Goal: Task Accomplishment & Management: Complete application form

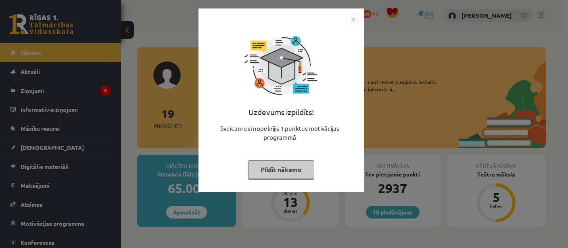
click at [350, 21] on img "Close" at bounding box center [353, 19] width 12 height 12
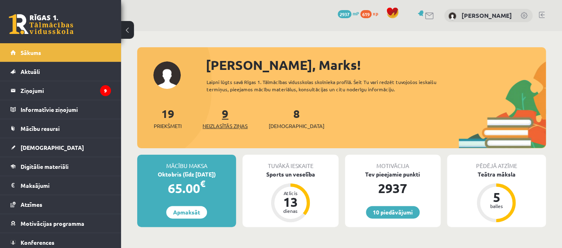
click at [230, 122] on span "Neizlasītās ziņas" at bounding box center [225, 126] width 45 height 8
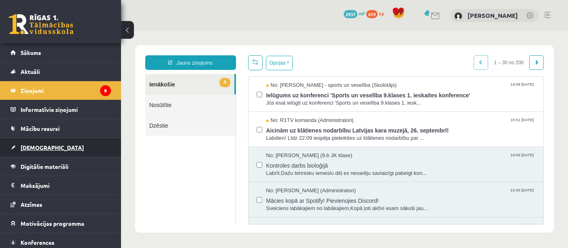
click at [51, 147] on link "[DEMOGRAPHIC_DATA]" at bounding box center [60, 147] width 100 height 19
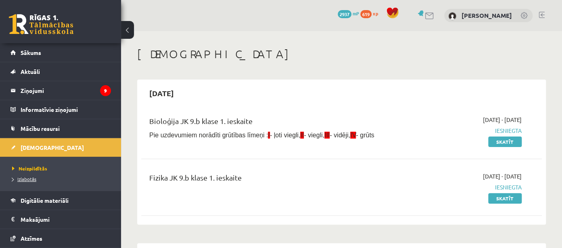
click at [36, 179] on link "Izlabotās" at bounding box center [62, 178] width 101 height 7
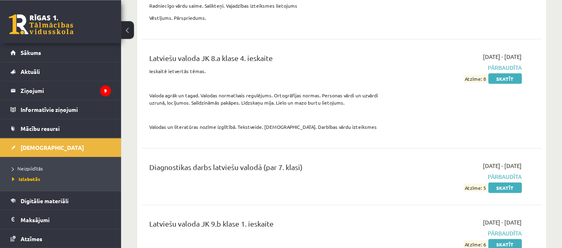
scroll to position [3580, 0]
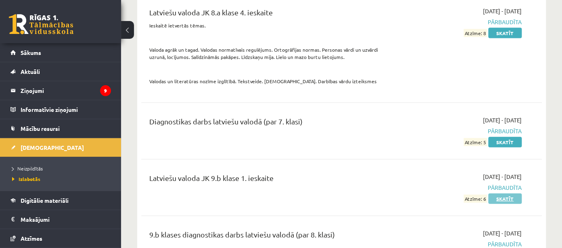
click at [500, 193] on link "Skatīt" at bounding box center [504, 198] width 33 height 10
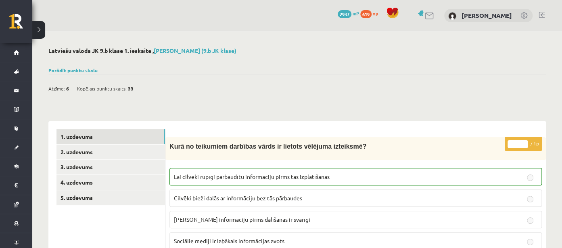
click at [90, 147] on link "2. uzdevums" at bounding box center [111, 151] width 109 height 15
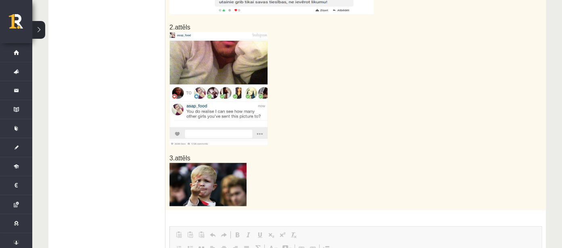
scroll to position [88, 0]
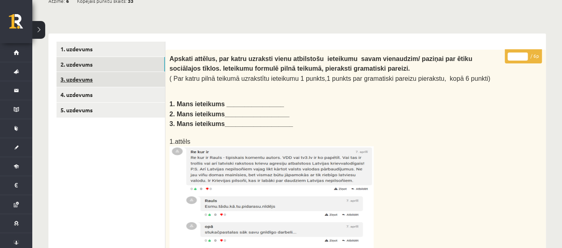
click at [90, 73] on link "3. uzdevums" at bounding box center [111, 79] width 109 height 15
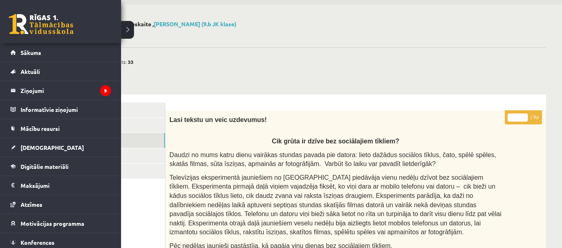
scroll to position [0, 0]
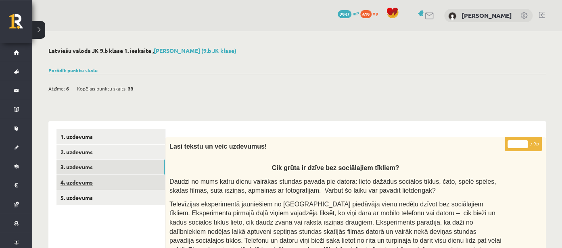
click at [93, 184] on link "4. uzdevums" at bounding box center [111, 182] width 109 height 15
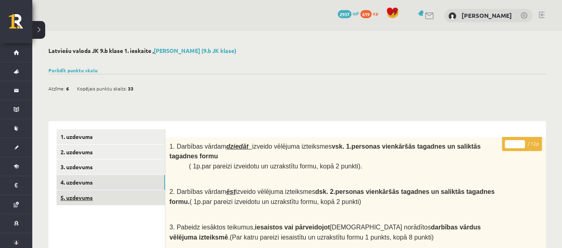
click at [97, 204] on link "5. uzdevums" at bounding box center [111, 197] width 109 height 15
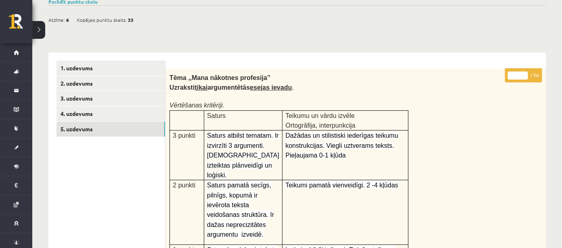
scroll to position [24, 0]
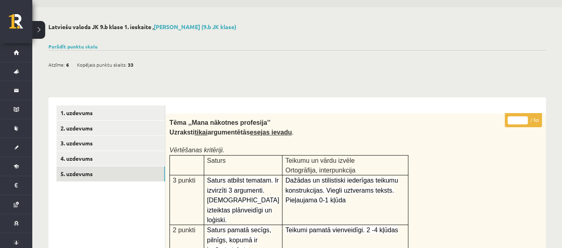
click at [37, 30] on button at bounding box center [38, 30] width 13 height 18
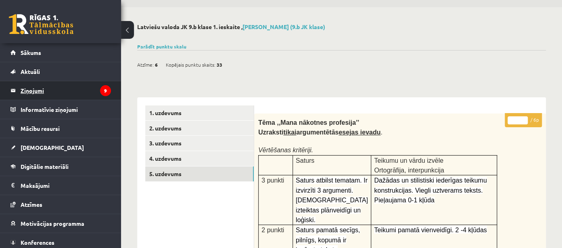
click at [48, 91] on legend "Ziņojumi 9" at bounding box center [66, 90] width 90 height 19
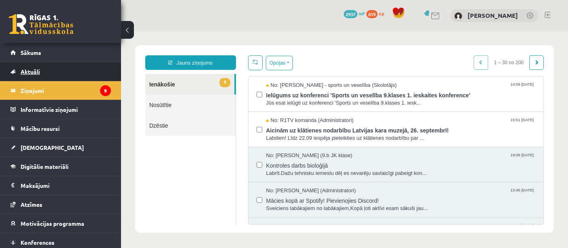
click at [33, 73] on span "Aktuāli" at bounding box center [30, 71] width 19 height 7
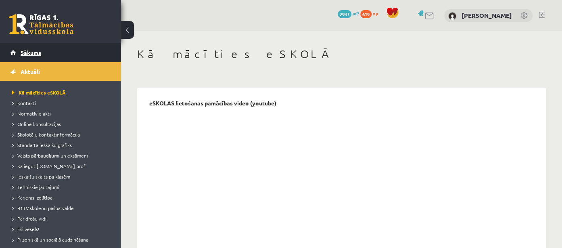
click at [35, 46] on link "Sākums" at bounding box center [60, 52] width 100 height 19
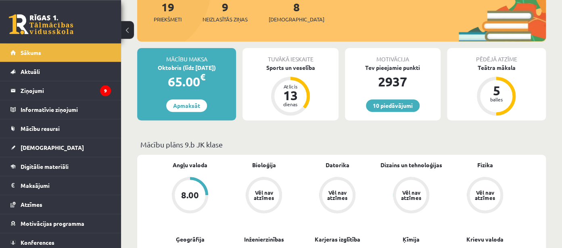
scroll to position [383, 0]
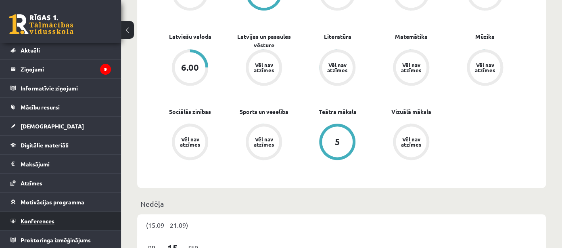
click at [57, 218] on link "Konferences" at bounding box center [60, 220] width 100 height 19
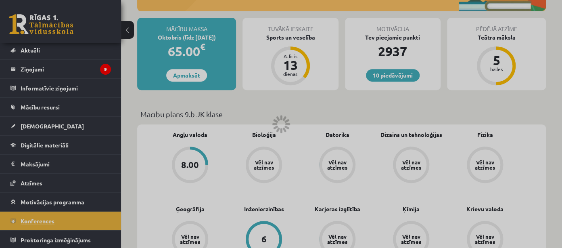
scroll to position [21, 0]
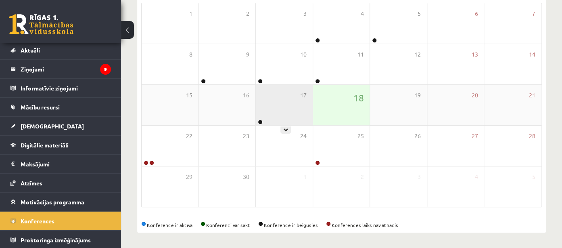
click at [260, 119] on div "17" at bounding box center [284, 105] width 57 height 40
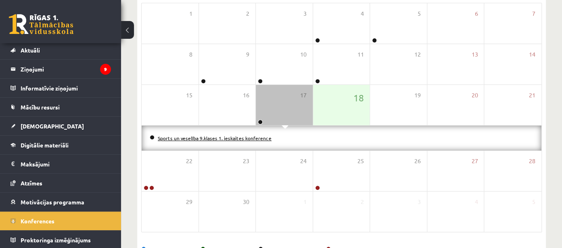
click at [206, 139] on link "Sports un veselība 9.klases 1. ieskaites konference" at bounding box center [215, 138] width 114 height 6
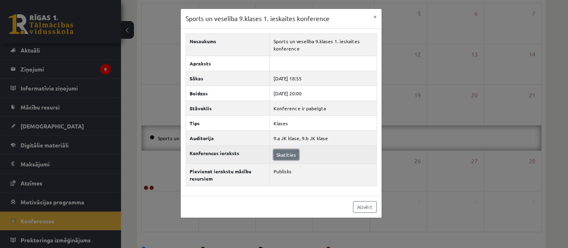
click at [291, 155] on link "Skatīties" at bounding box center [286, 154] width 25 height 10
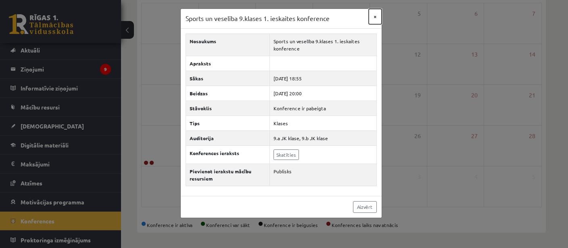
click at [377, 15] on button "×" at bounding box center [375, 16] width 13 height 15
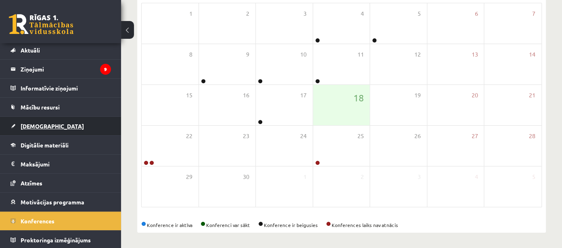
click at [31, 119] on link "[DEMOGRAPHIC_DATA]" at bounding box center [60, 126] width 100 height 19
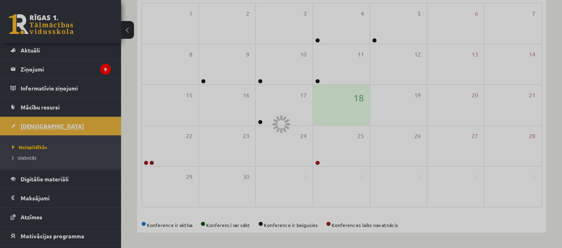
scroll to position [21, 0]
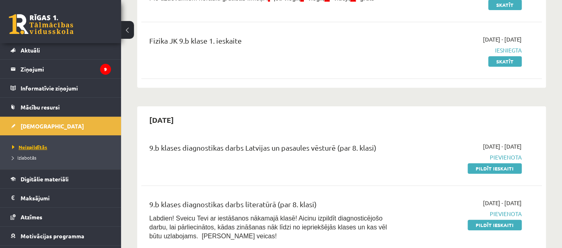
click at [42, 143] on link "Neizpildītās" at bounding box center [62, 146] width 101 height 7
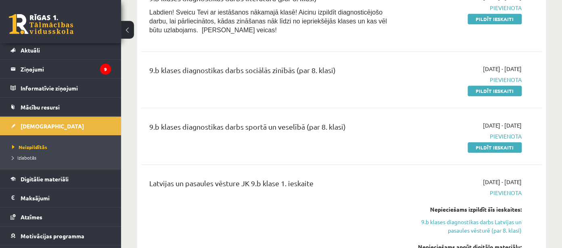
scroll to position [511, 0]
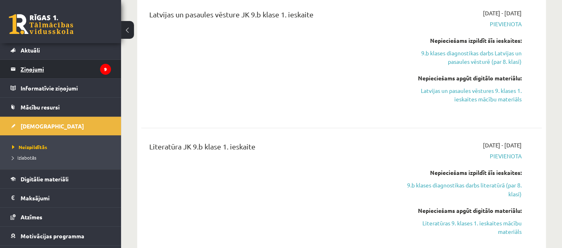
click at [32, 65] on legend "Ziņojumi 9" at bounding box center [66, 69] width 90 height 19
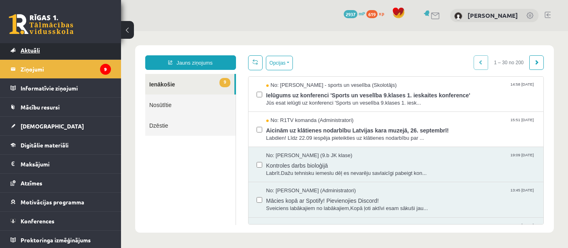
click at [35, 51] on span "Aktuāli" at bounding box center [30, 49] width 19 height 7
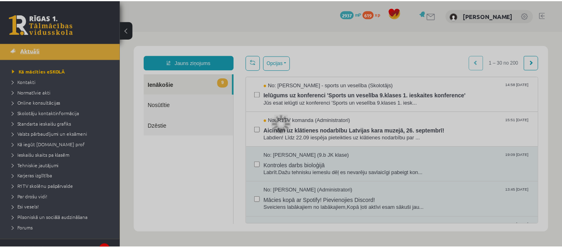
scroll to position [21, 0]
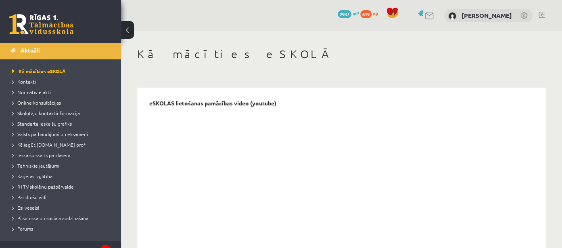
click at [24, 23] on link at bounding box center [41, 24] width 65 height 20
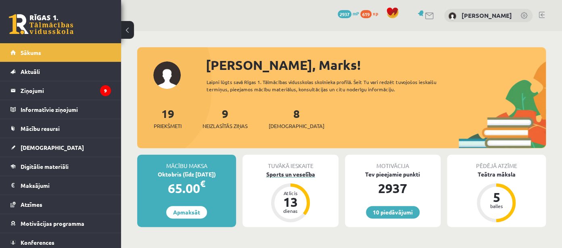
click at [286, 175] on div "Sports un veselība" at bounding box center [291, 174] width 96 height 8
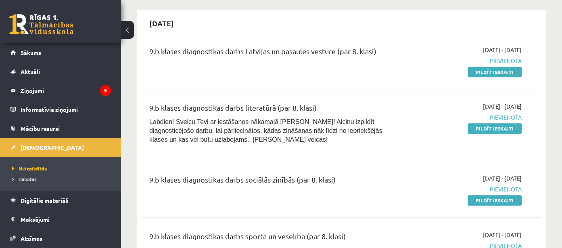
scroll to position [361, 0]
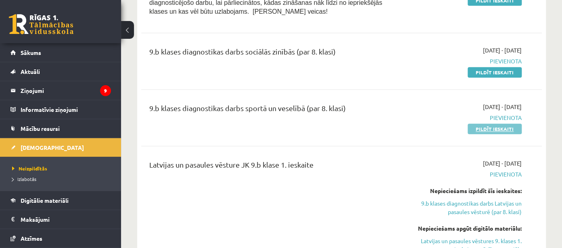
click at [517, 128] on link "Pildīt ieskaiti" at bounding box center [495, 129] width 54 height 10
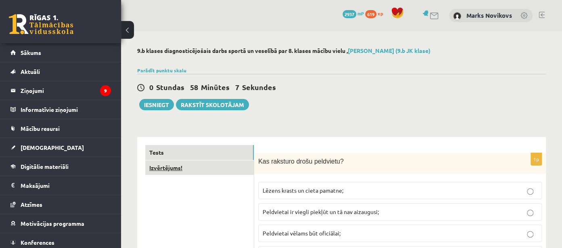
click at [204, 169] on link "Izvērtējums!" at bounding box center [199, 167] width 109 height 15
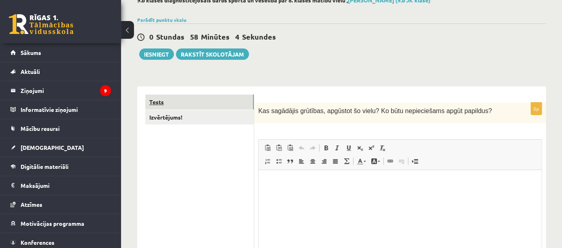
click at [211, 101] on link "Tests" at bounding box center [199, 101] width 109 height 15
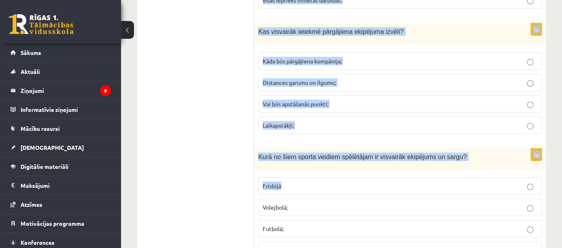
scroll to position [3647, 0]
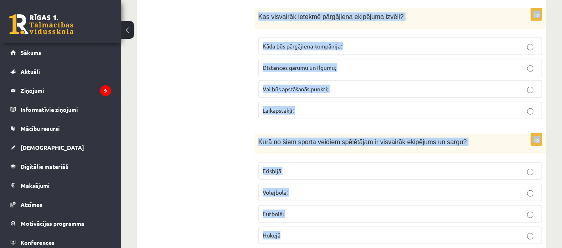
drag, startPoint x: 257, startPoint y: 109, endPoint x: 316, endPoint y: 219, distance: 124.4
copy form "Lor ipsumdol sitam consectet? Adipis elitse do eiusm tempori; Utlaboreet do mag…"
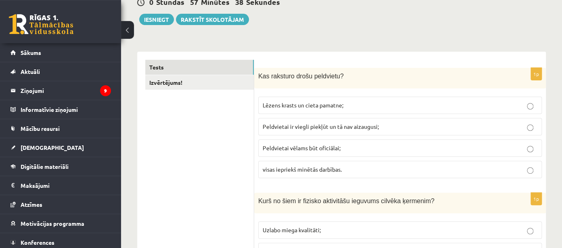
scroll to position [128, 0]
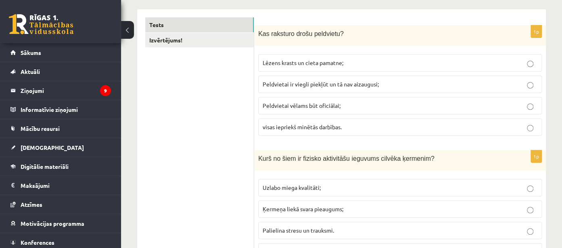
click at [307, 76] on label "Peldvietai ir viegli piekļūt un tā nav aizaugusi;" at bounding box center [400, 83] width 284 height 17
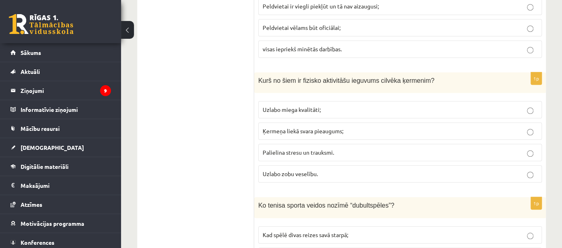
scroll to position [255, 0]
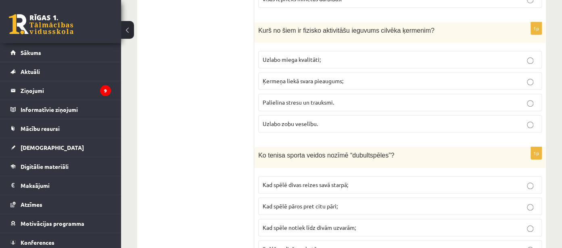
click at [313, 80] on span "Ķermeņa liekā svara pieaugums;" at bounding box center [303, 80] width 81 height 7
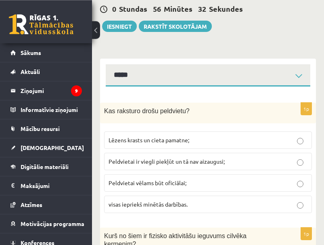
scroll to position [128, 0]
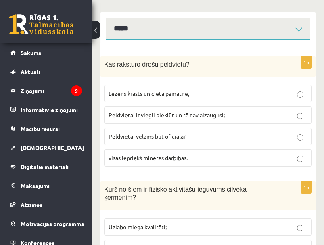
click at [142, 152] on label "visas iepriekš minētās darbības." at bounding box center [208, 157] width 208 height 17
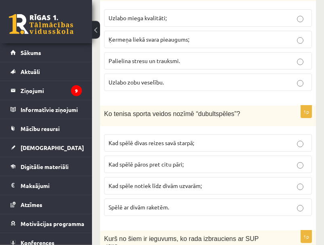
scroll to position [383, 0]
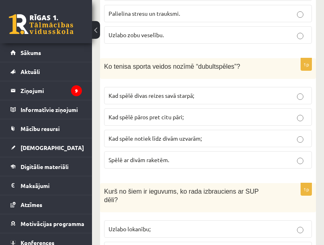
click at [176, 113] on span "Kad spēlē pāros pret citu pāri;" at bounding box center [146, 116] width 75 height 7
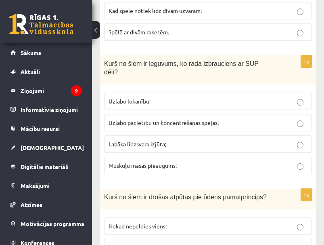
scroll to position [511, 0]
click at [159, 140] on span "Labāka līdzsvara izjūta;" at bounding box center [138, 143] width 58 height 7
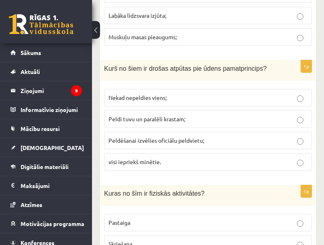
click at [140, 158] on span "visi iepriekš minētie." at bounding box center [135, 161] width 52 height 7
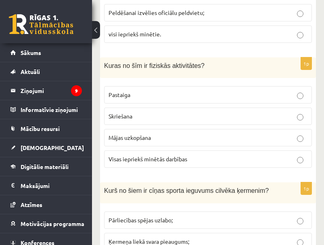
click at [149, 150] on label "Visas iepriekš minētās darbības" at bounding box center [208, 158] width 208 height 17
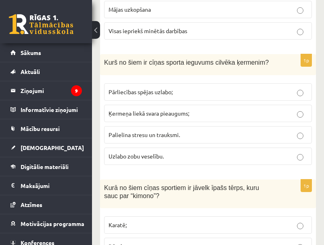
click at [177, 131] on span "Palielina stresu un trauksmi." at bounding box center [144, 134] width 71 height 7
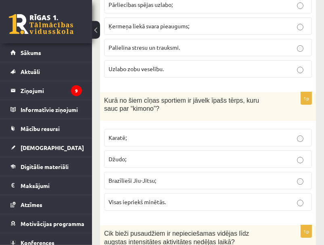
scroll to position [1023, 0]
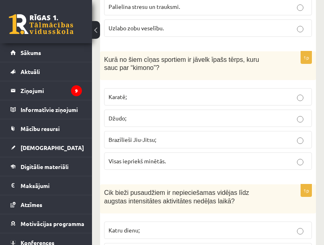
click at [194, 157] on p "Visas iepriekš minētās." at bounding box center [208, 161] width 199 height 8
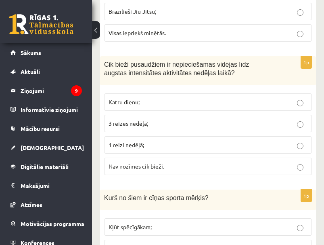
click at [183, 98] on p "Katru dienu;" at bounding box center [208, 102] width 199 height 8
click at [143, 136] on label "1 reizi nedēļā;" at bounding box center [208, 144] width 208 height 17
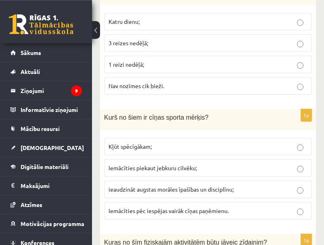
scroll to position [1279, 0]
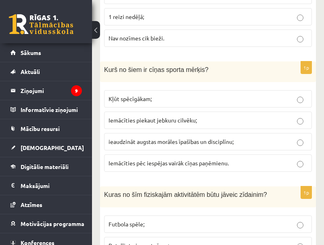
click at [146, 138] on span "ieaudzināt augstas morāles īpašības un disciplīnu;" at bounding box center [171, 141] width 125 height 7
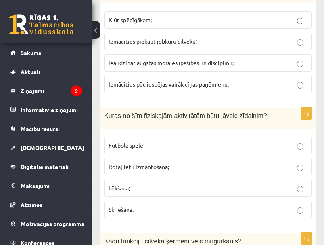
scroll to position [1406, 0]
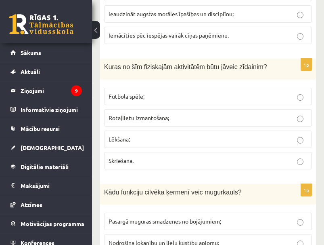
click at [140, 114] on span "Rotaļlietu izmantošana;" at bounding box center [139, 117] width 61 height 7
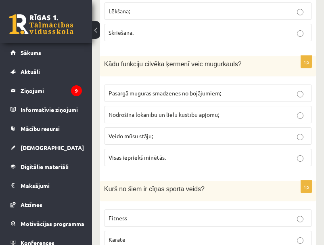
click at [144, 153] on span "Visas iepriekš minētās." at bounding box center [137, 156] width 57 height 7
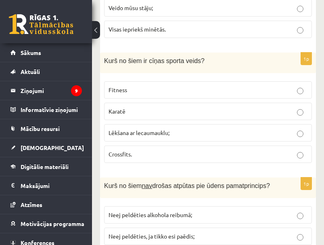
click at [152, 107] on p "Karatē" at bounding box center [208, 111] width 199 height 8
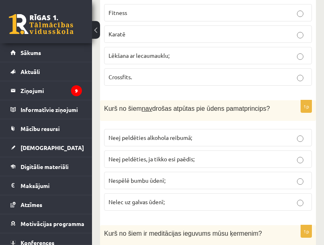
scroll to position [1790, 0]
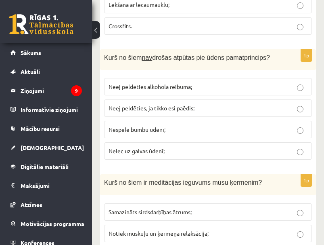
click at [196, 125] on p "Nespēlē bumbu ūdenī;" at bounding box center [208, 129] width 199 height 8
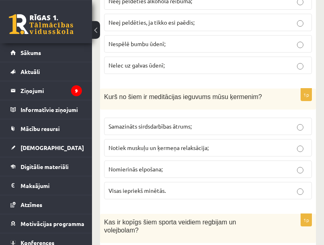
scroll to position [1918, 0]
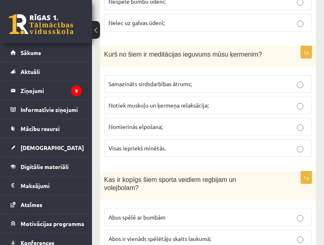
click at [184, 144] on p "Visas iepriekš minētās." at bounding box center [208, 148] width 199 height 8
click at [194, 208] on label "Abus spēlē ar bumbām" at bounding box center [208, 216] width 208 height 17
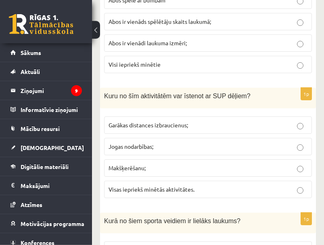
scroll to position [2173, 0]
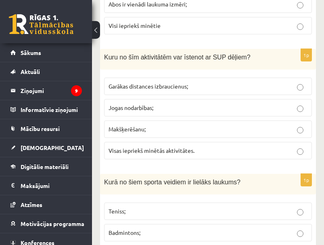
click at [170, 147] on span "Visas iepriekš minētās aktivitātes." at bounding box center [152, 150] width 86 height 7
click at [140, 202] on label "Teniss;" at bounding box center [208, 210] width 208 height 17
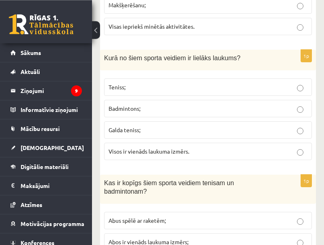
scroll to position [2301, 0]
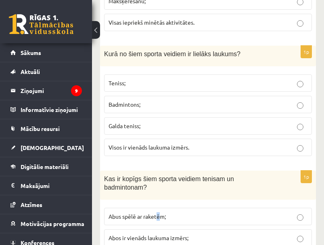
drag, startPoint x: 158, startPoint y: 162, endPoint x: 163, endPoint y: 164, distance: 5.4
click at [163, 207] on label "Abus spēlē ar raketēm;" at bounding box center [208, 215] width 208 height 17
click at [198, 212] on p "Abus spēlē ar raketēm;" at bounding box center [208, 216] width 199 height 8
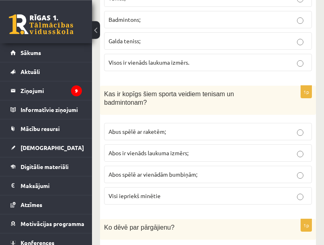
scroll to position [2429, 0]
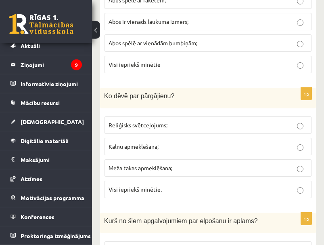
scroll to position [2557, 0]
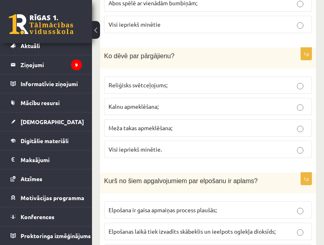
click at [200, 227] on span "Elpošanas laikā tiek izvadīts skābeklis un ieelpots oglekļa dioksīds;" at bounding box center [192, 230] width 167 height 7
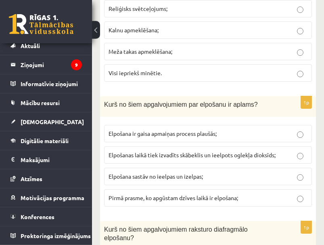
scroll to position [2685, 0]
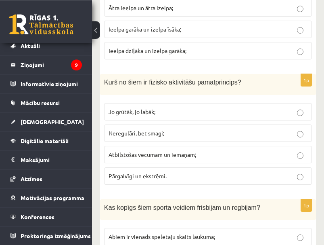
scroll to position [2941, 0]
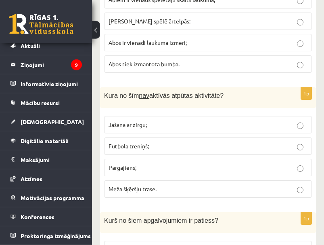
scroll to position [3197, 0]
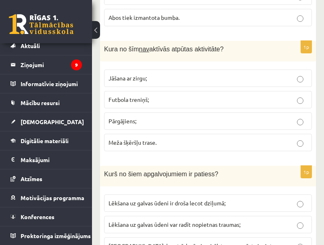
click at [213, 216] on label "Lēkšana uz galvas ūdeni var radīt nopietnas traumas;" at bounding box center [208, 224] width 208 height 17
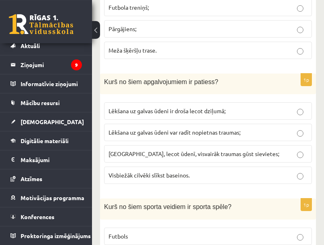
scroll to position [3324, 0]
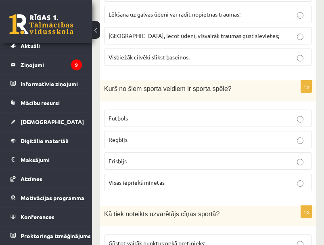
scroll to position [3452, 0]
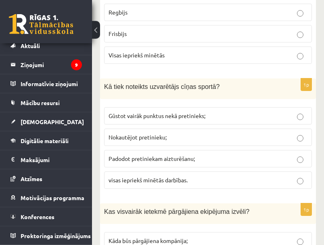
scroll to position [3580, 0]
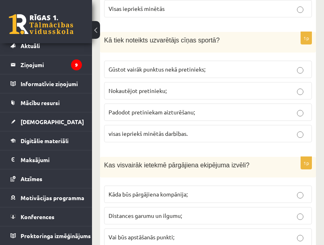
click at [173, 211] on span "Distances garumu un ilgumu;" at bounding box center [145, 214] width 73 height 7
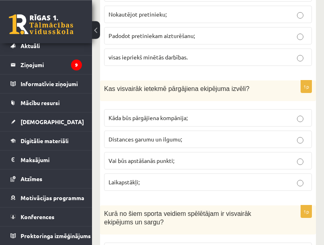
scroll to position [3694, 0]
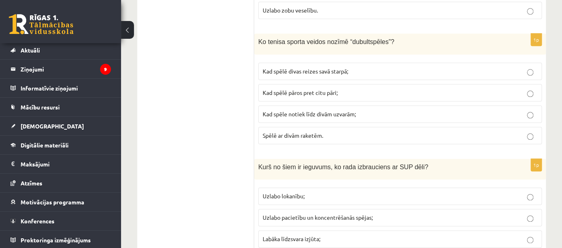
scroll to position [0, 0]
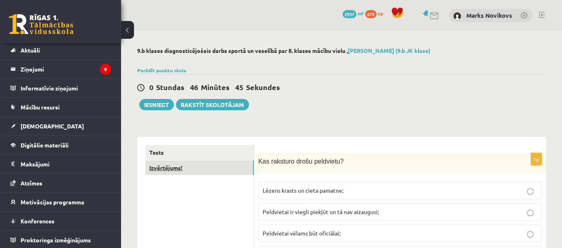
click at [183, 169] on link "Izvērtējums!" at bounding box center [199, 167] width 109 height 15
